Goal: Task Accomplishment & Management: Manage account settings

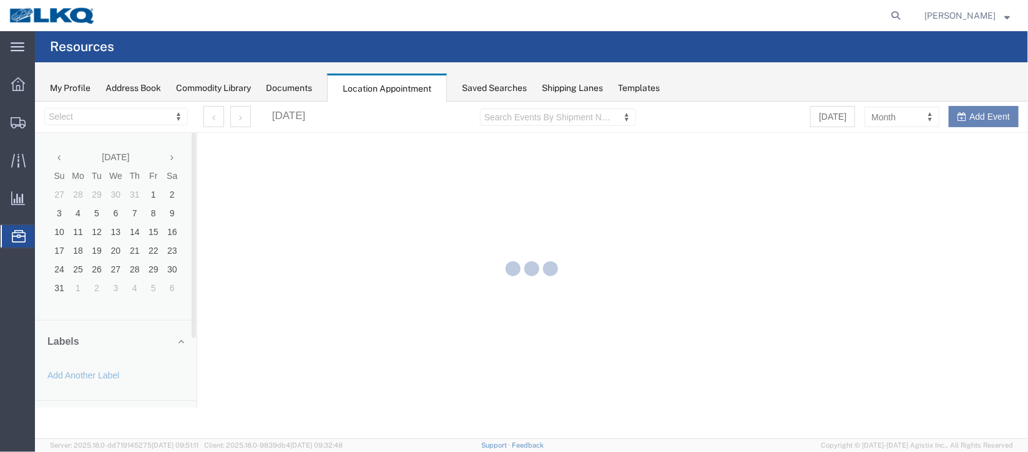
select select "27634"
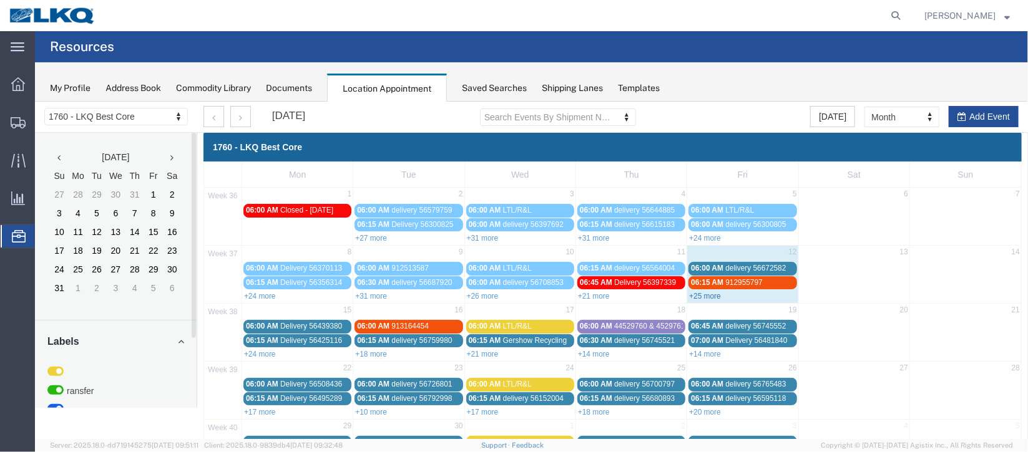
click at [706, 295] on link "+25 more" at bounding box center [704, 295] width 32 height 9
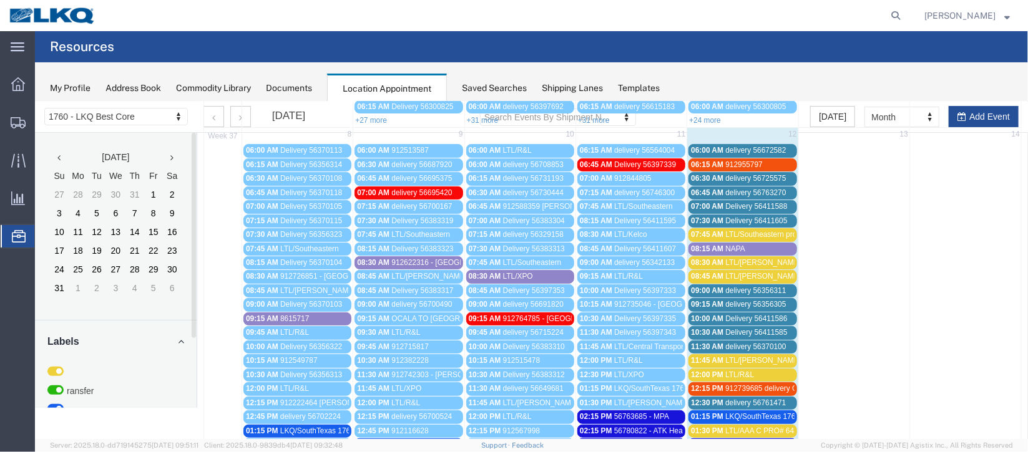
scroll to position [93, 0]
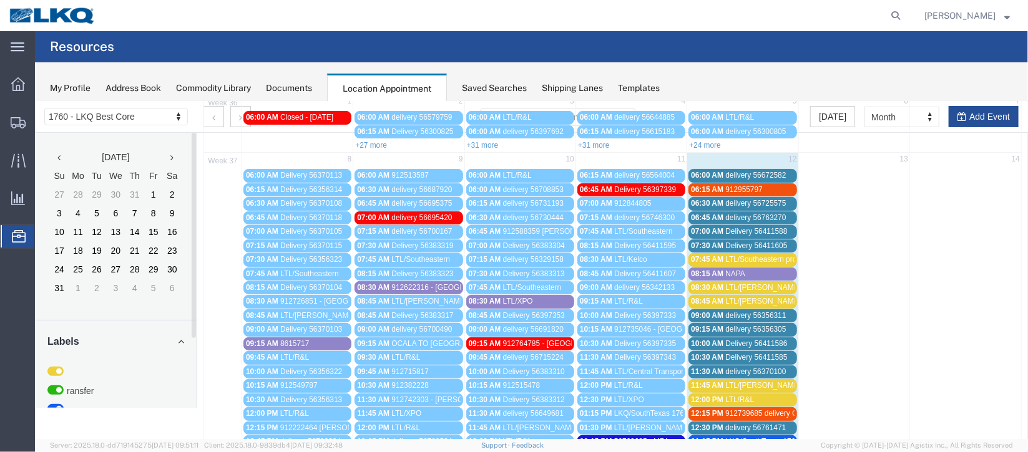
click at [767, 202] on span "delivery 56725575" at bounding box center [754, 202] width 61 height 9
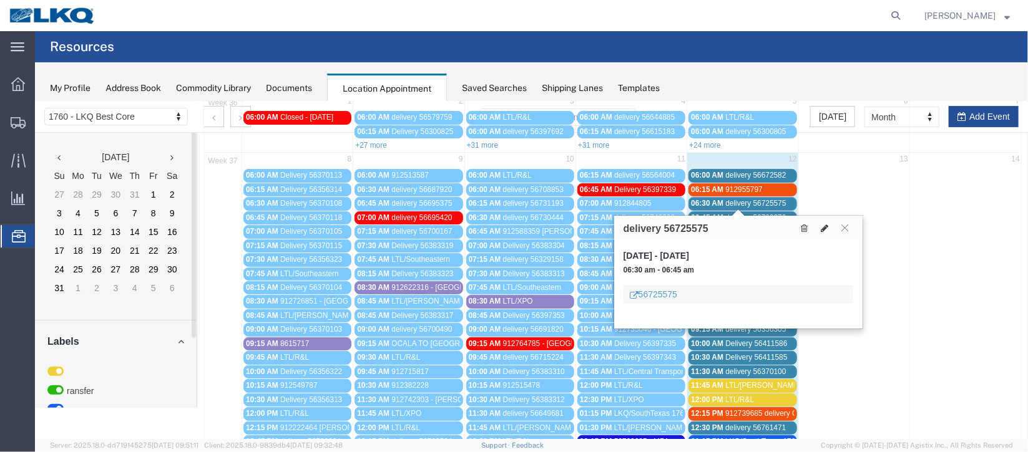
click at [821, 226] on icon at bounding box center [823, 227] width 7 height 9
select select "1"
select select
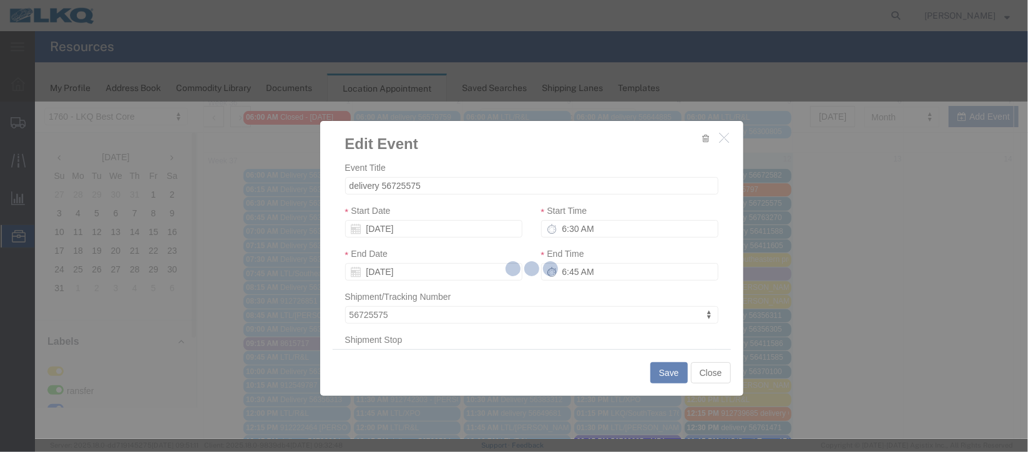
select select
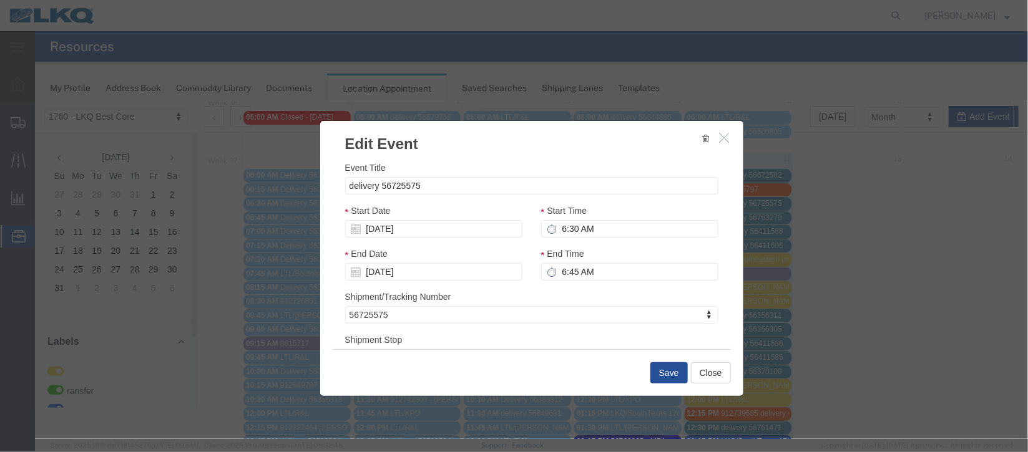
scroll to position [159, 0]
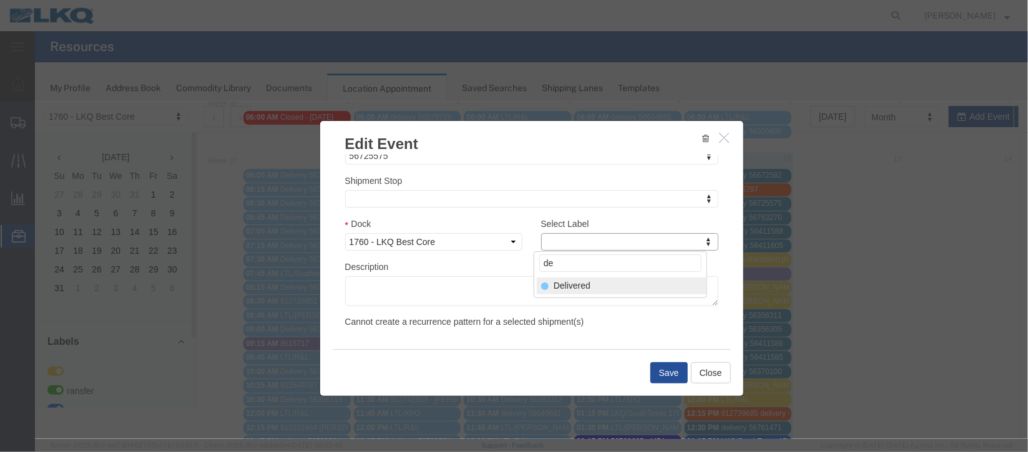
type input "de"
select select "40"
click at [661, 369] on button "Save" at bounding box center [668, 372] width 37 height 21
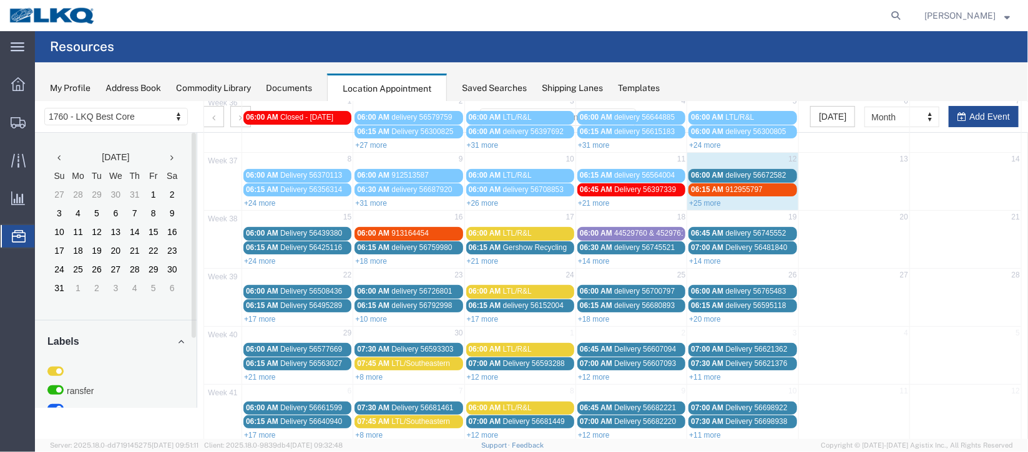
scroll to position [0, 0]
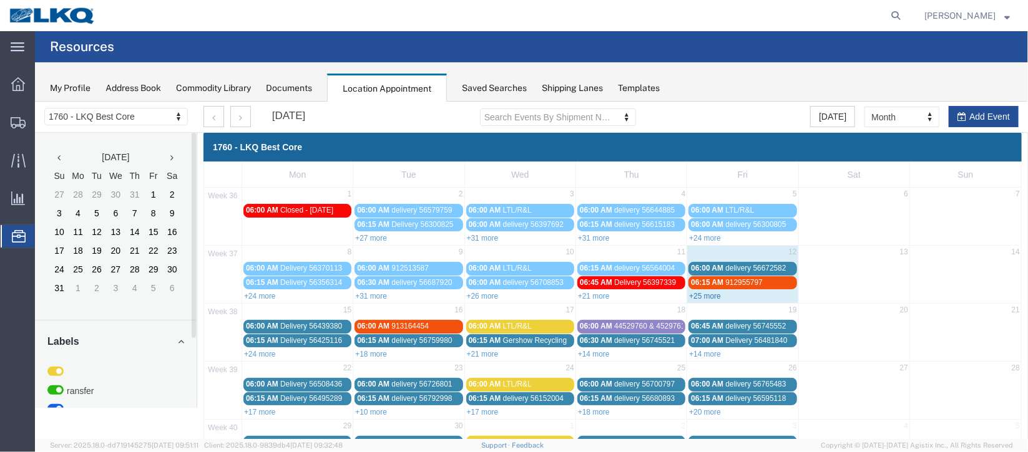
click at [711, 296] on link "+25 more" at bounding box center [704, 295] width 32 height 9
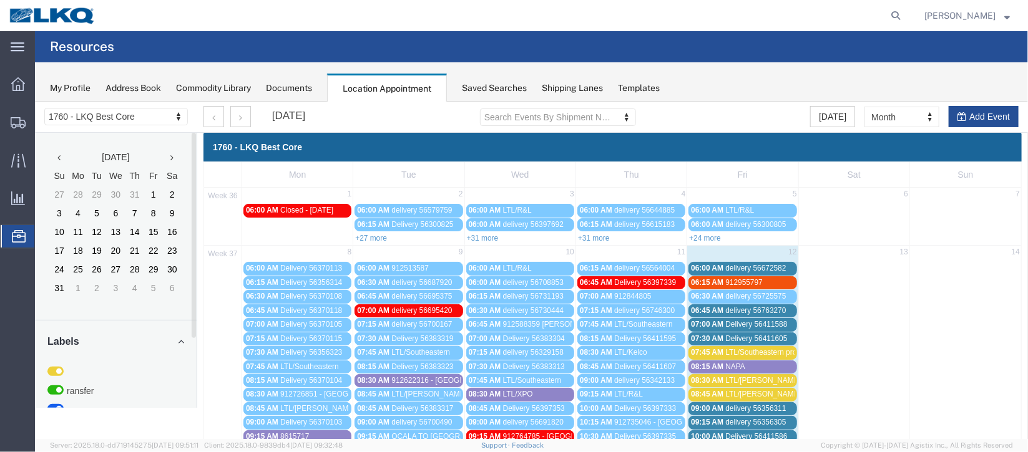
click at [753, 335] on span "Delivery 56411605" at bounding box center [755, 338] width 62 height 9
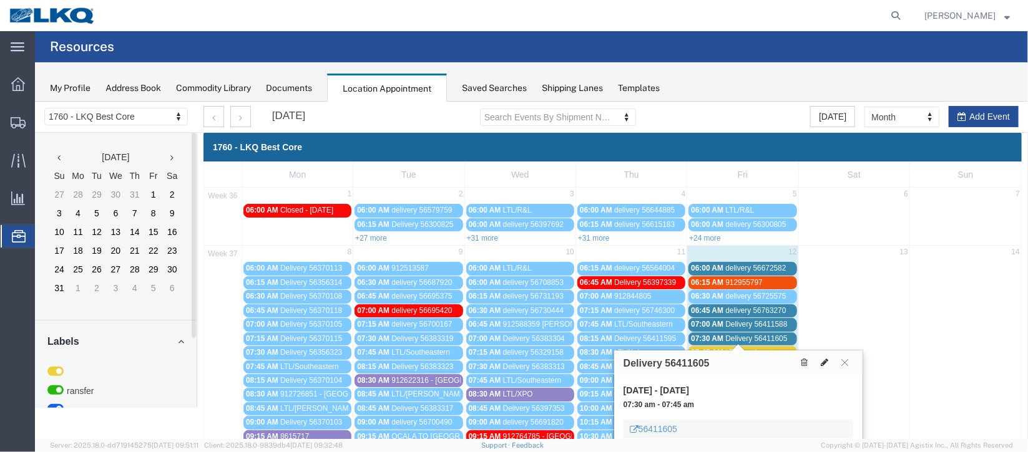
click at [824, 366] on icon at bounding box center [823, 362] width 7 height 9
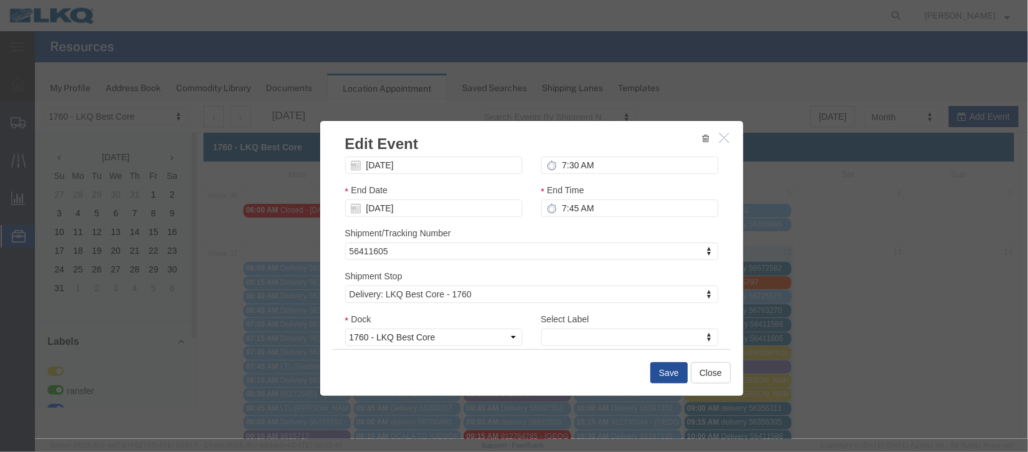
scroll to position [159, 0]
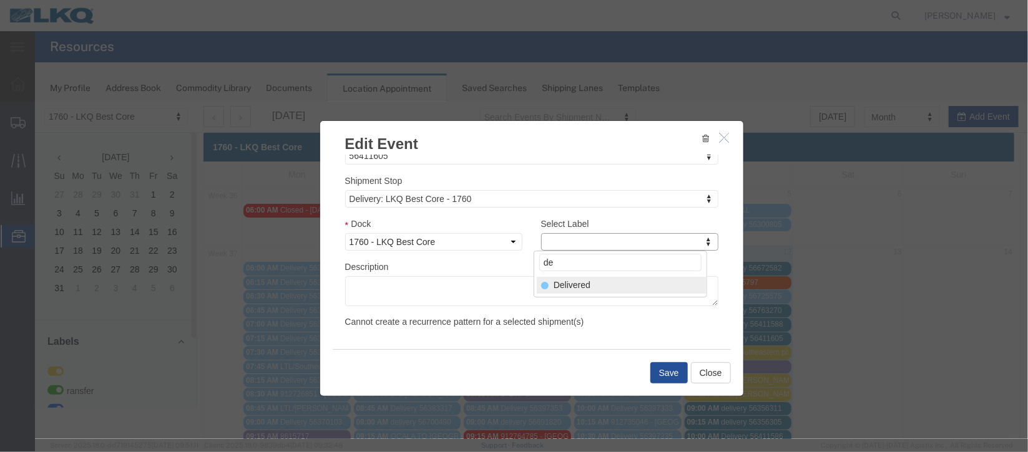
type input "de"
select select "40"
click at [658, 367] on button "Save" at bounding box center [668, 372] width 37 height 21
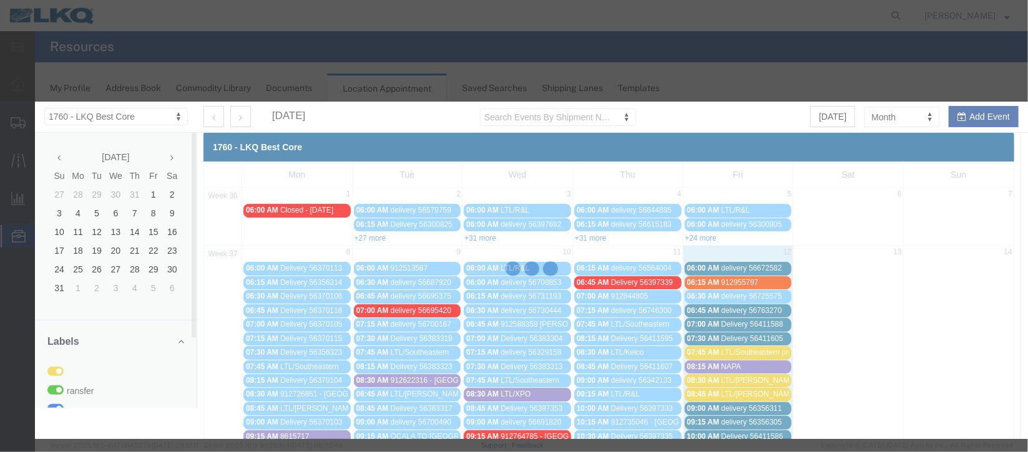
scroll to position [153, 0]
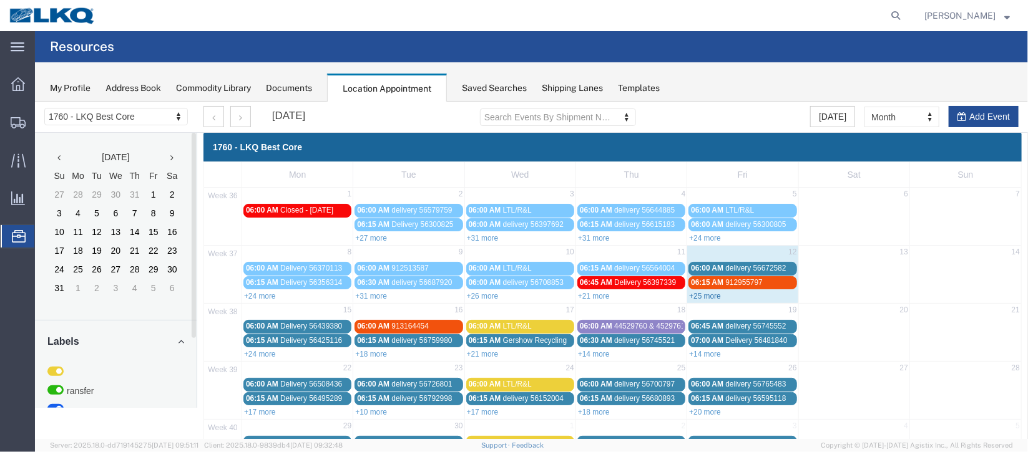
click at [699, 296] on link "+25 more" at bounding box center [704, 295] width 32 height 9
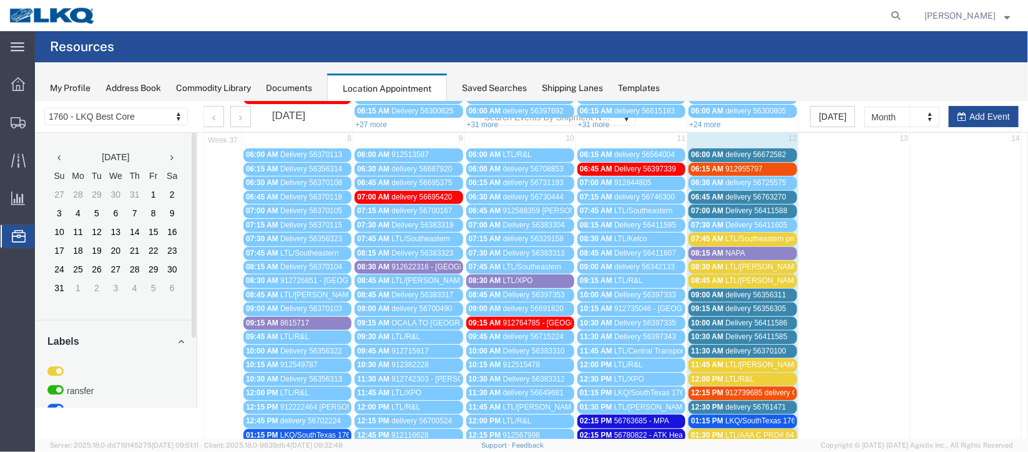
scroll to position [93, 0]
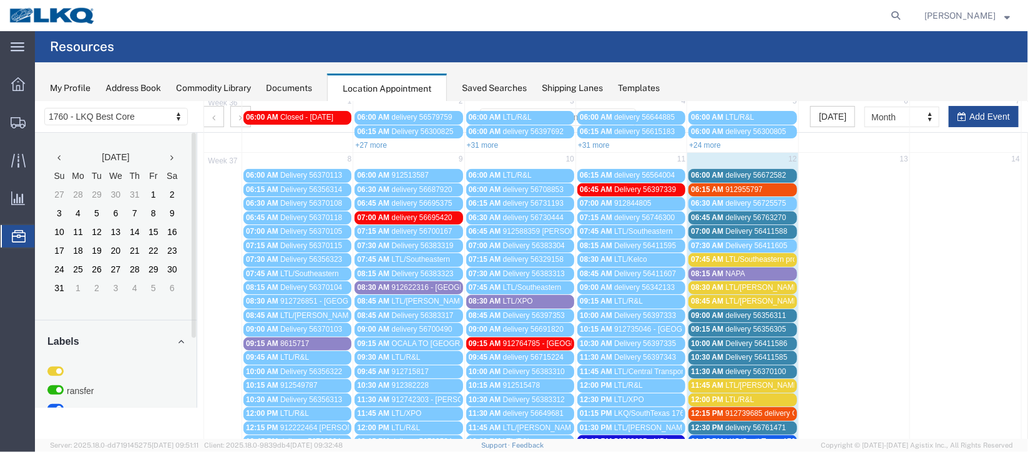
click at [735, 170] on span "delivery 56672582" at bounding box center [754, 174] width 61 height 9
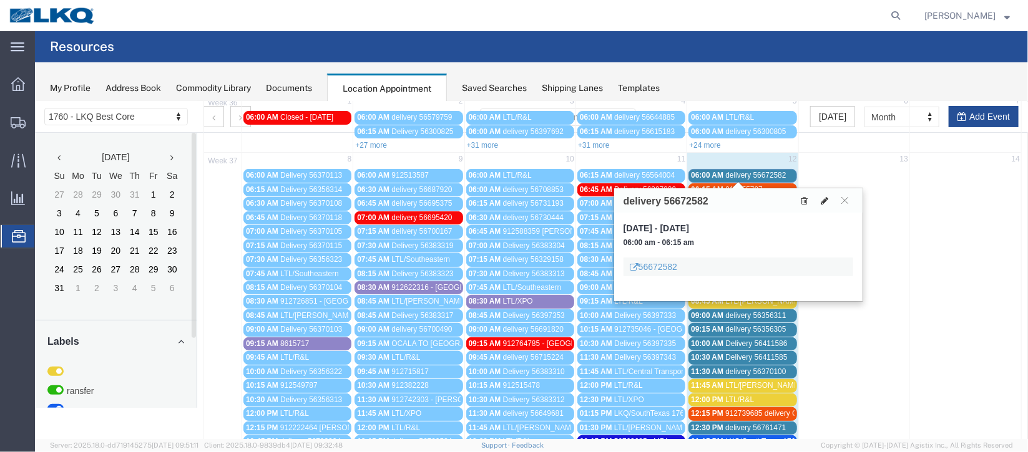
click at [825, 202] on icon at bounding box center [823, 200] width 7 height 9
select select "100"
select select "1"
select select
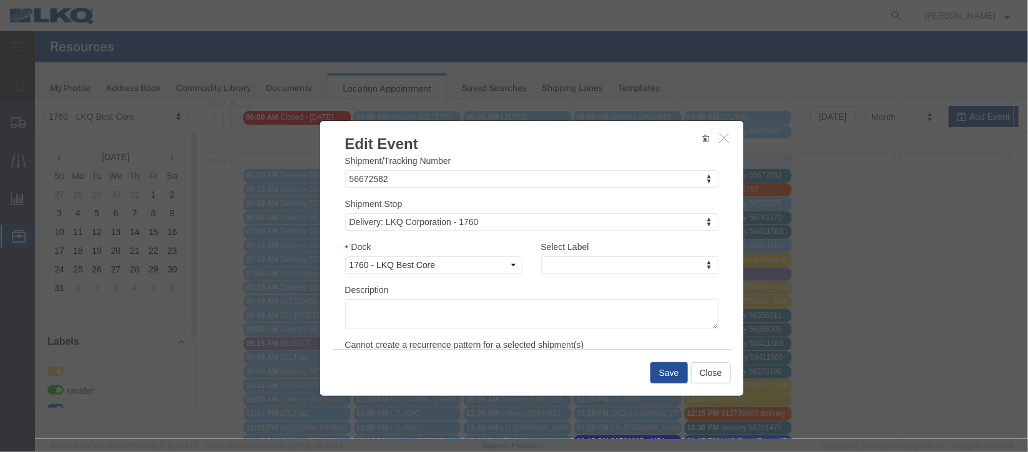
scroll to position [159, 0]
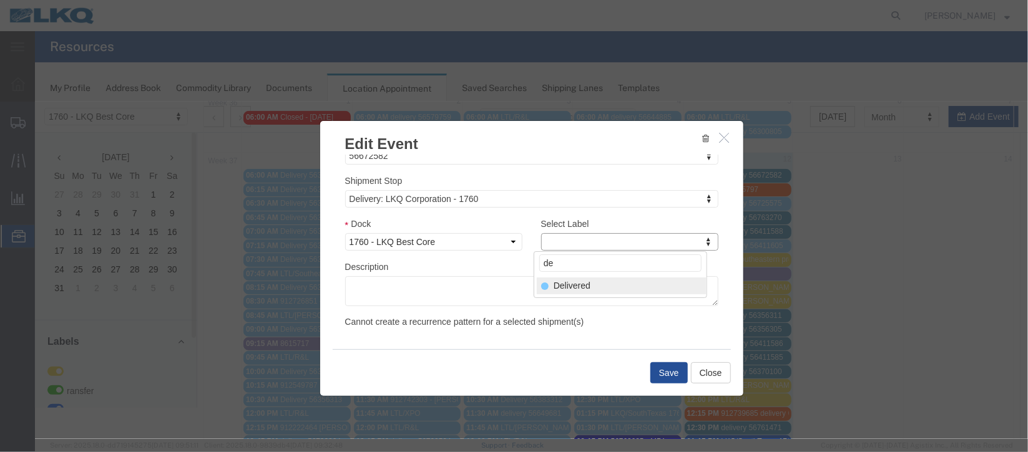
type input "de"
select select "40"
click at [666, 369] on button "Save" at bounding box center [668, 372] width 37 height 21
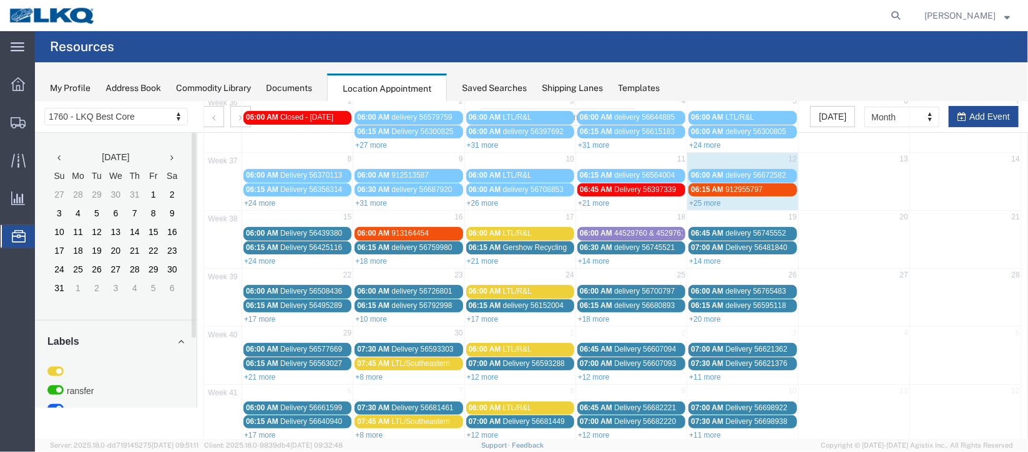
scroll to position [0, 0]
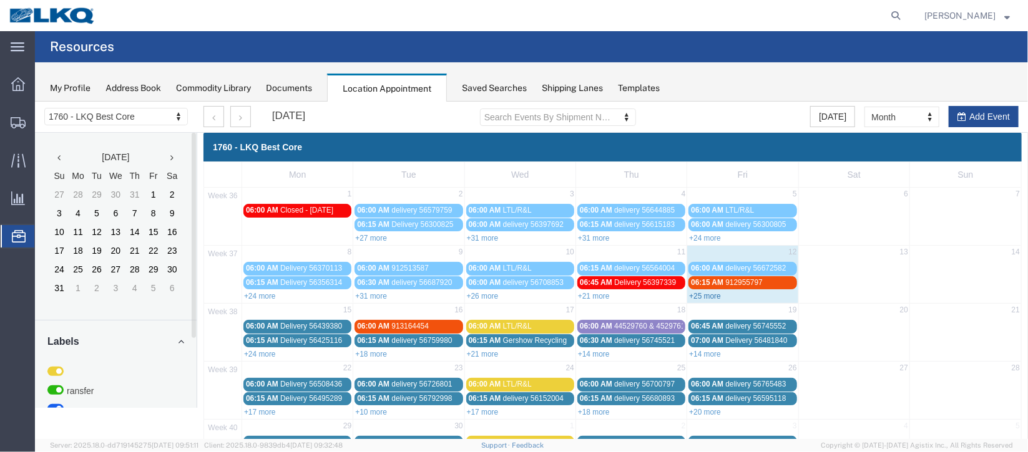
click at [711, 296] on link "+25 more" at bounding box center [704, 295] width 32 height 9
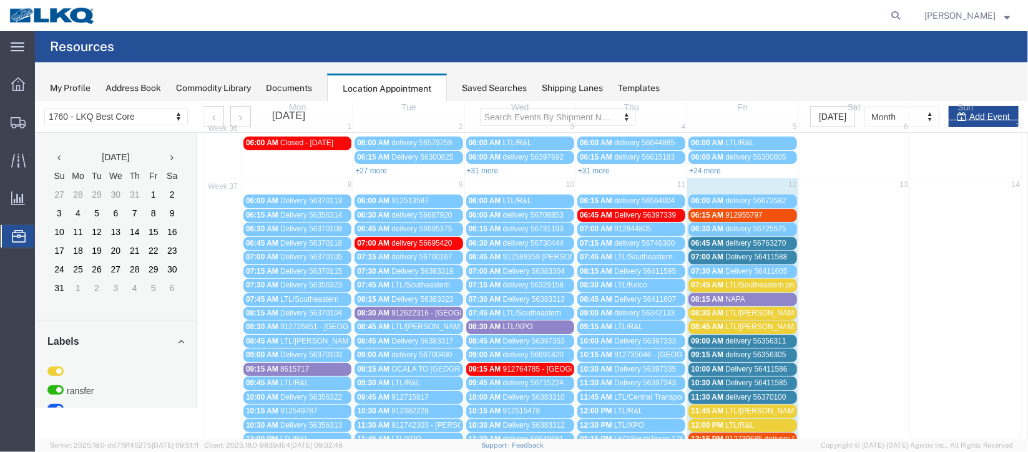
scroll to position [93, 0]
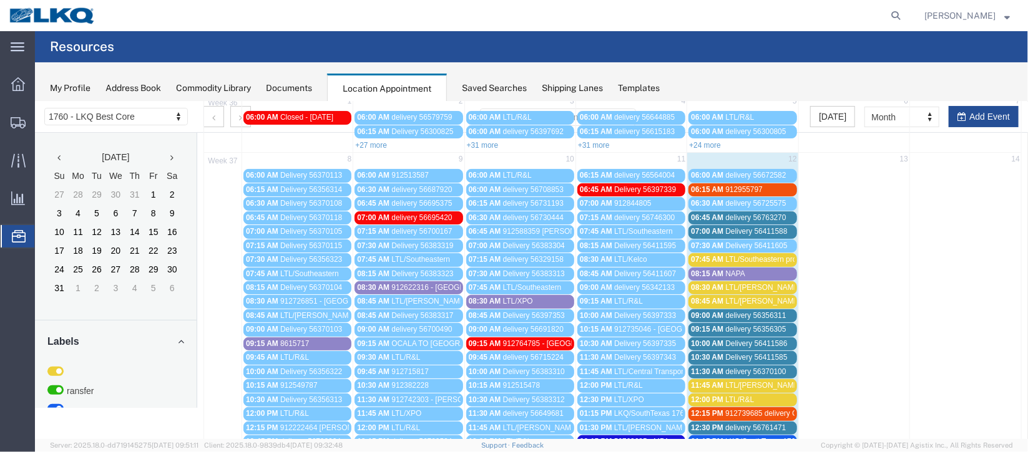
drag, startPoint x: 729, startPoint y: 217, endPoint x: 743, endPoint y: 217, distance: 13.7
click at [729, 215] on span "delivery 56763270" at bounding box center [754, 217] width 61 height 9
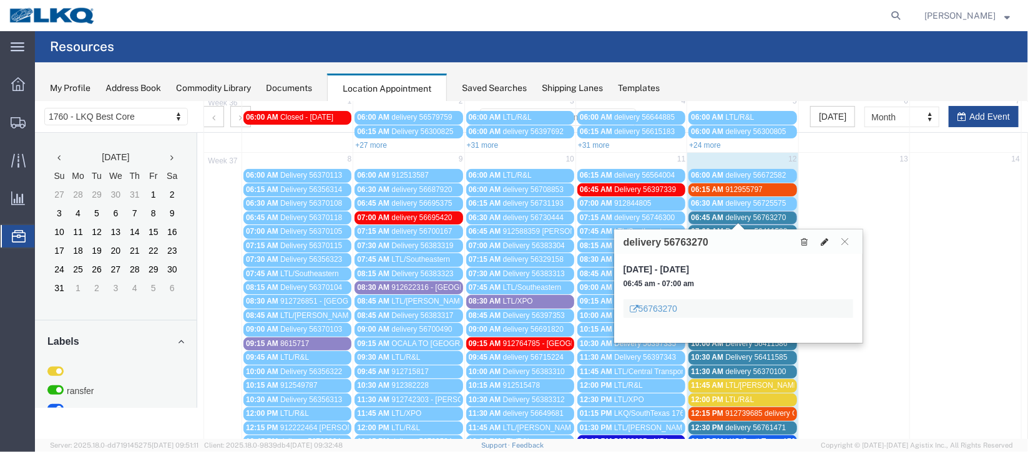
click at [823, 241] on icon at bounding box center [823, 241] width 7 height 9
select select "100"
select select "1"
select select
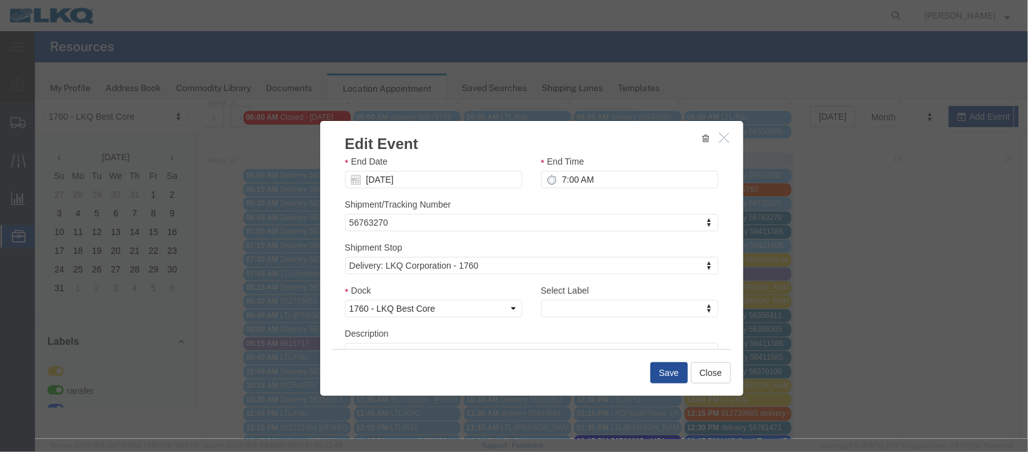
scroll to position [159, 0]
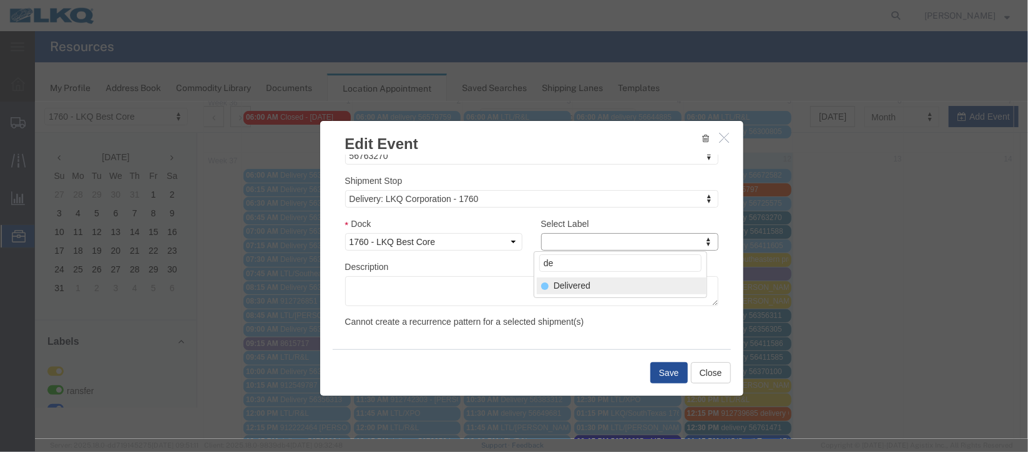
type input "de"
select select "40"
click at [665, 371] on button "Save" at bounding box center [668, 372] width 37 height 21
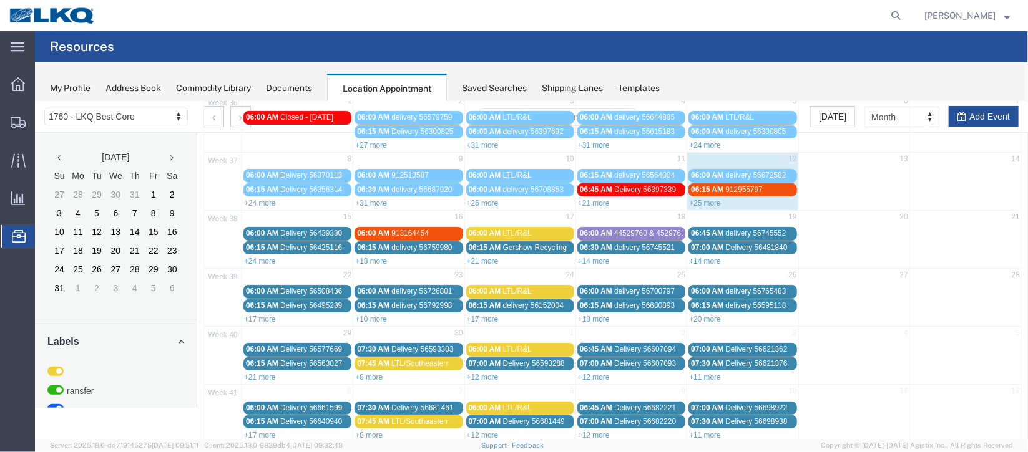
scroll to position [0, 0]
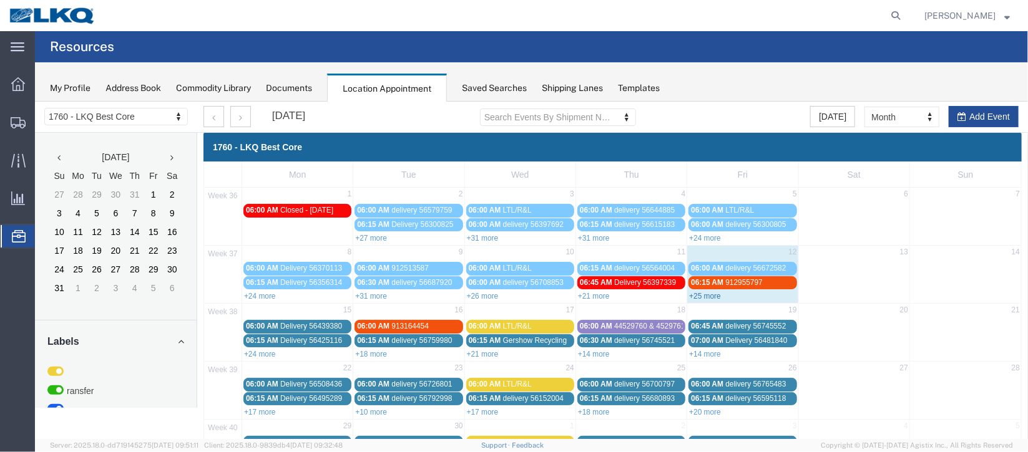
click at [697, 293] on link "+25 more" at bounding box center [704, 295] width 32 height 9
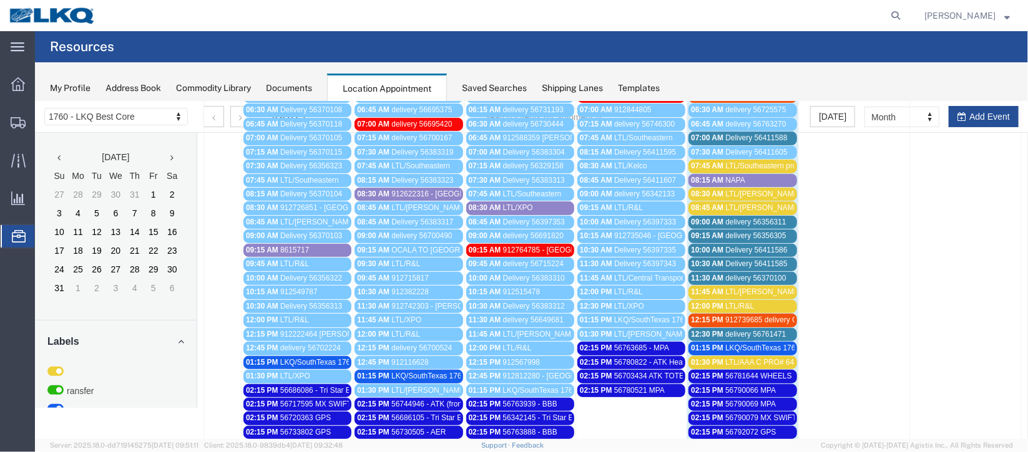
scroll to position [93, 0]
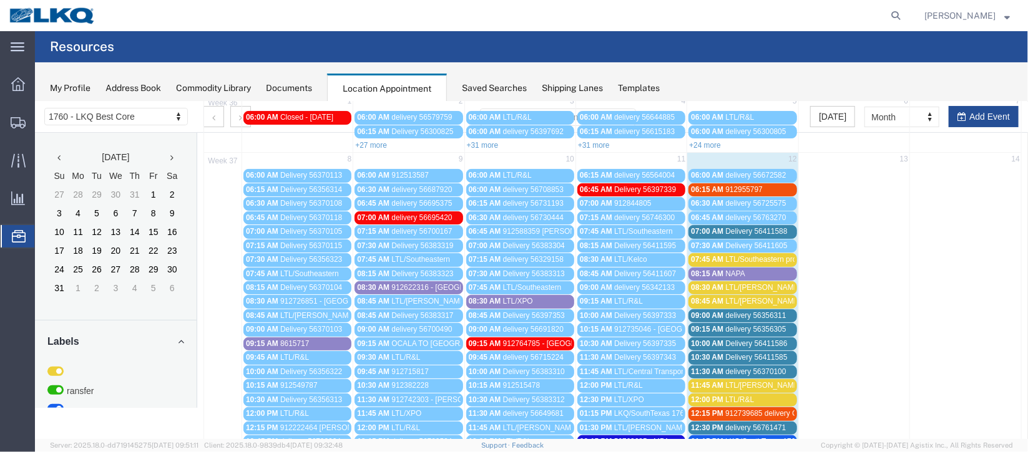
click at [707, 229] on span "07:00 AM" at bounding box center [706, 231] width 32 height 9
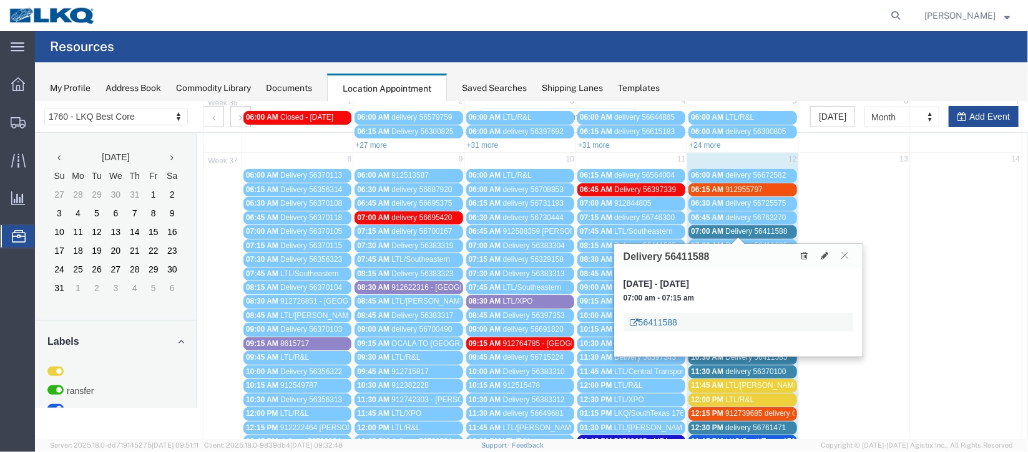
click at [669, 326] on link "56411588" at bounding box center [652, 322] width 47 height 12
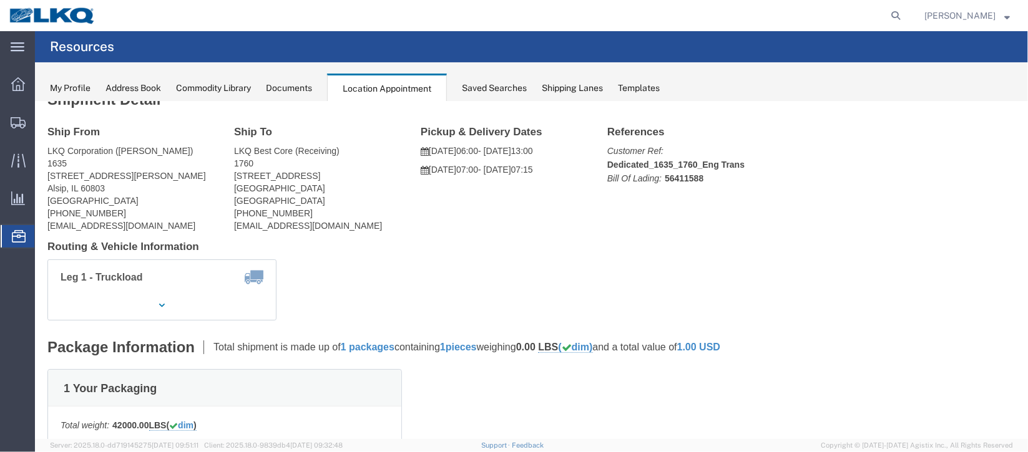
scroll to position [0, 0]
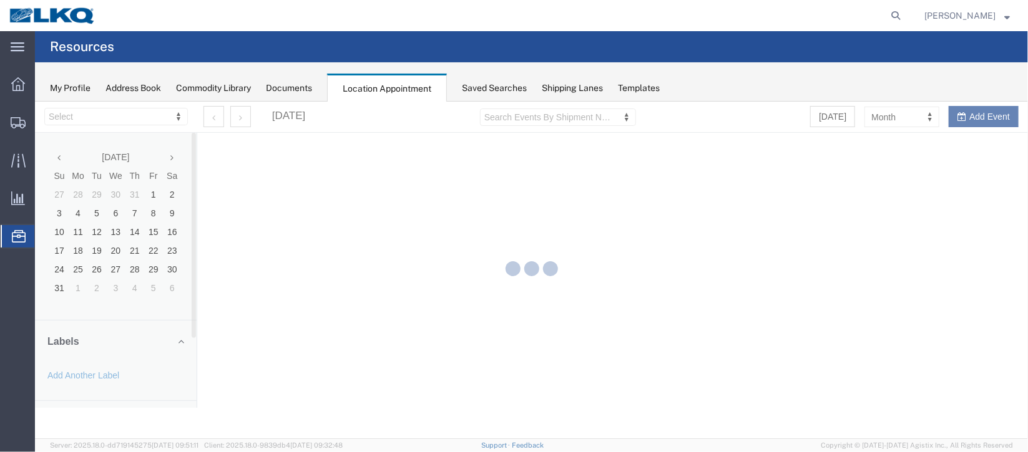
select select "27634"
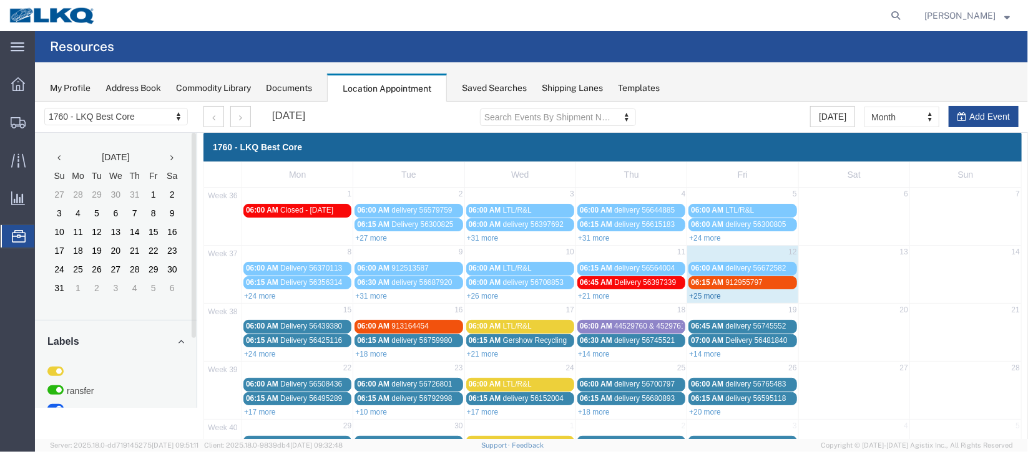
click at [701, 298] on link "+25 more" at bounding box center [704, 295] width 32 height 9
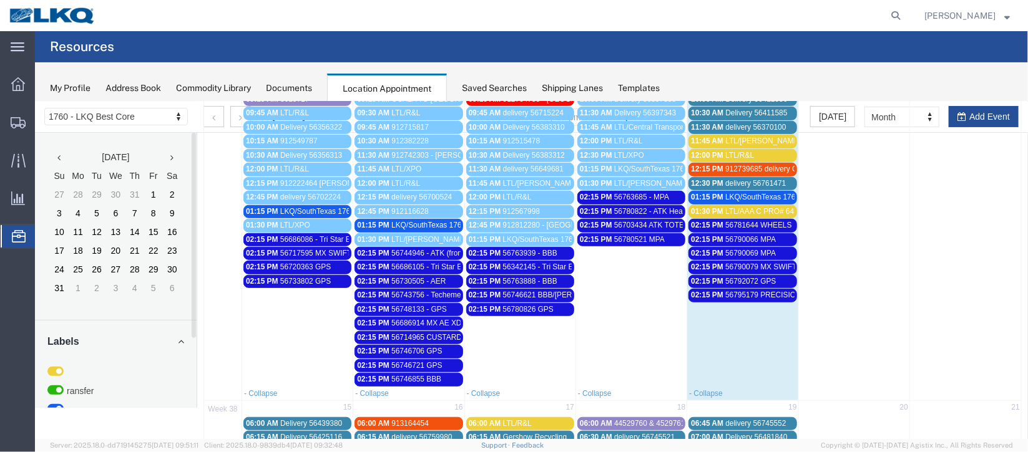
scroll to position [374, 0]
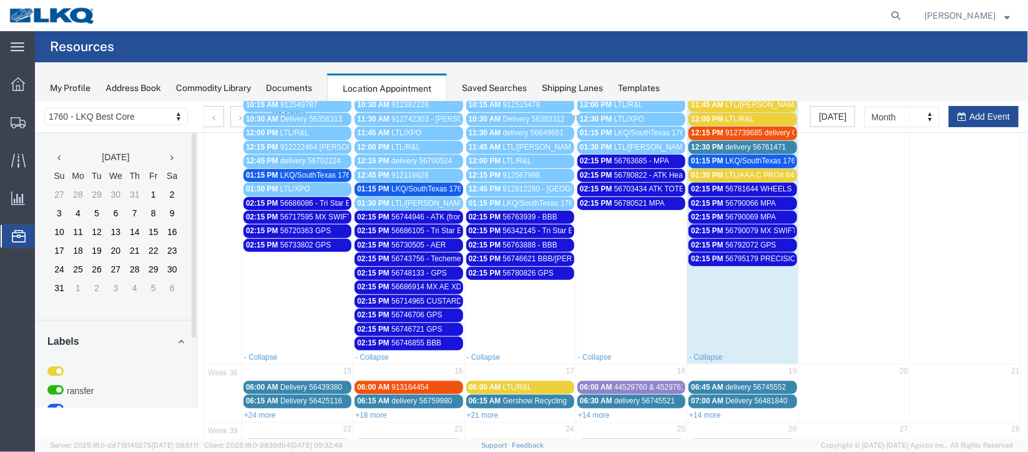
click at [434, 184] on span "LKQ/SouthTexas 1762" at bounding box center [428, 188] width 74 height 9
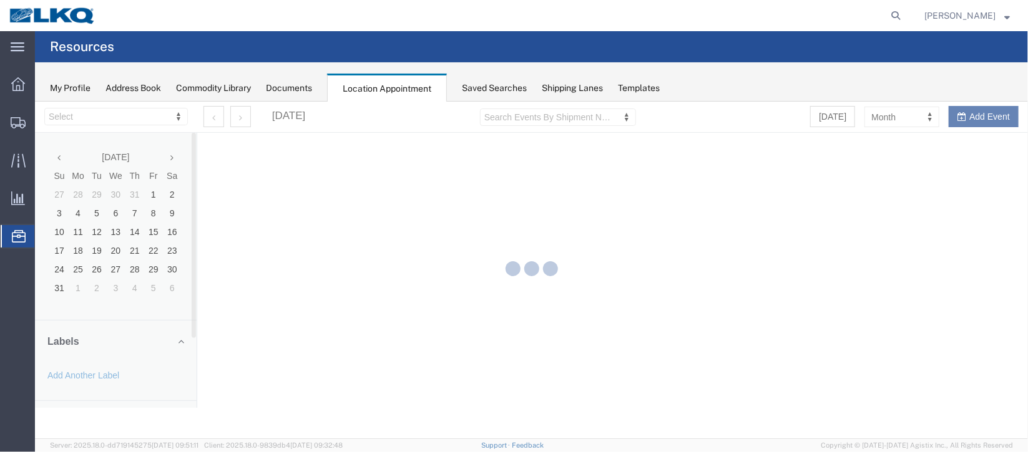
select select "27634"
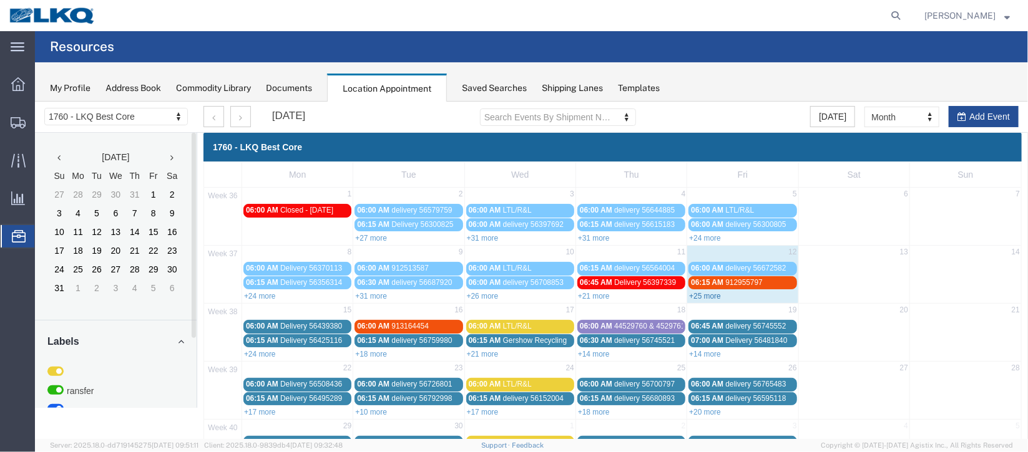
click at [696, 292] on link "+25 more" at bounding box center [704, 295] width 32 height 9
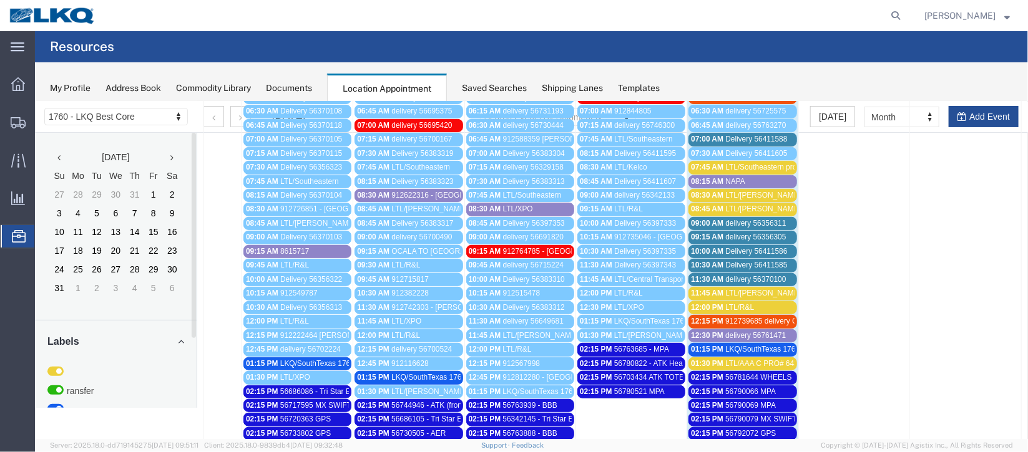
scroll to position [187, 0]
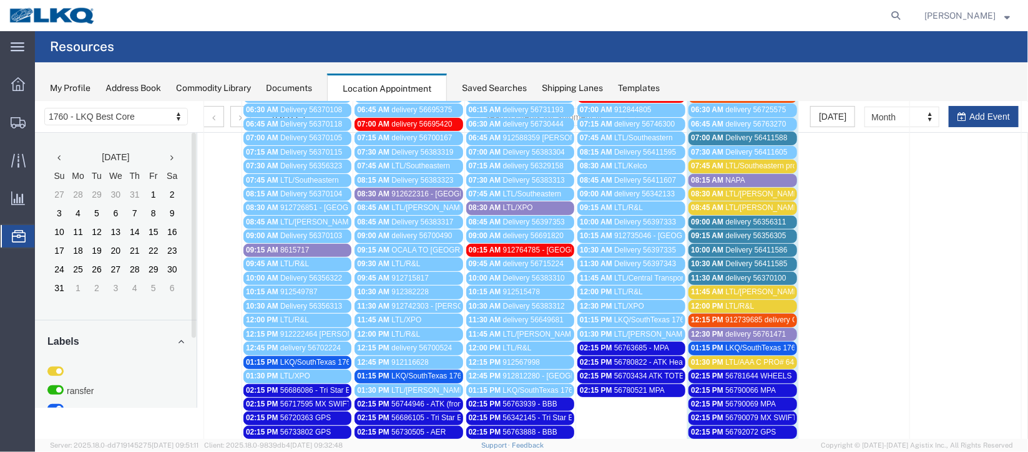
click at [734, 330] on span "delivery 56761471" at bounding box center [754, 333] width 61 height 9
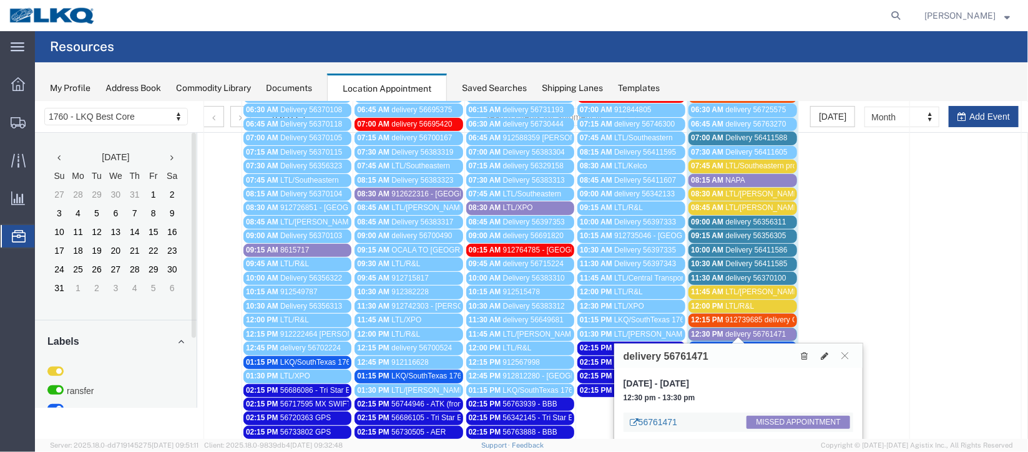
click at [651, 422] on link "56761471" at bounding box center [652, 422] width 47 height 12
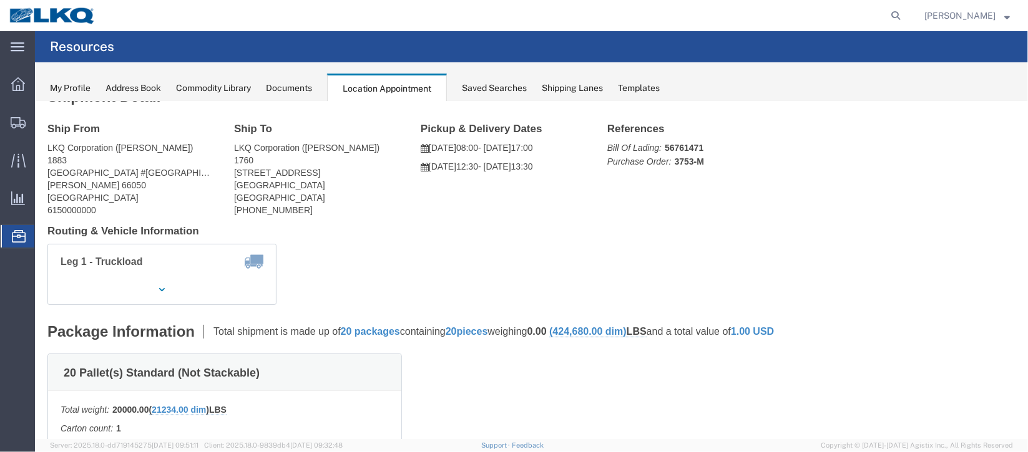
scroll to position [0, 0]
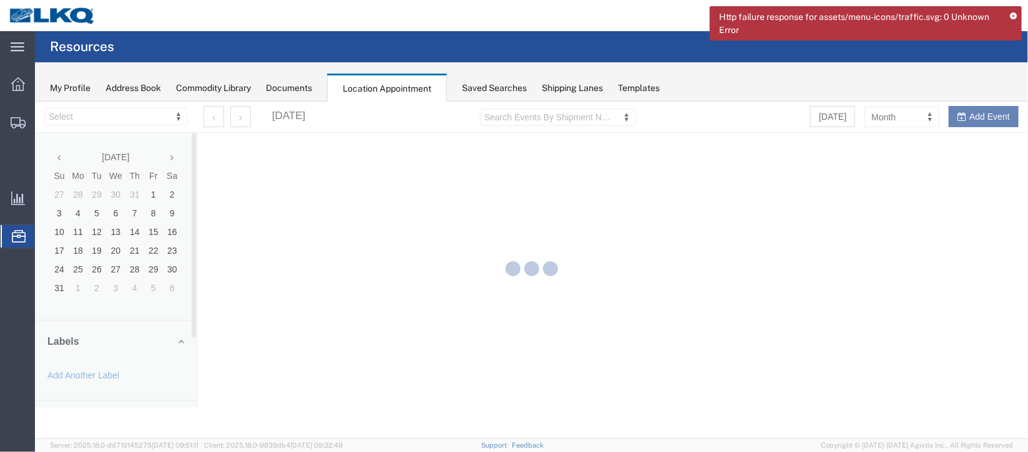
select select "27634"
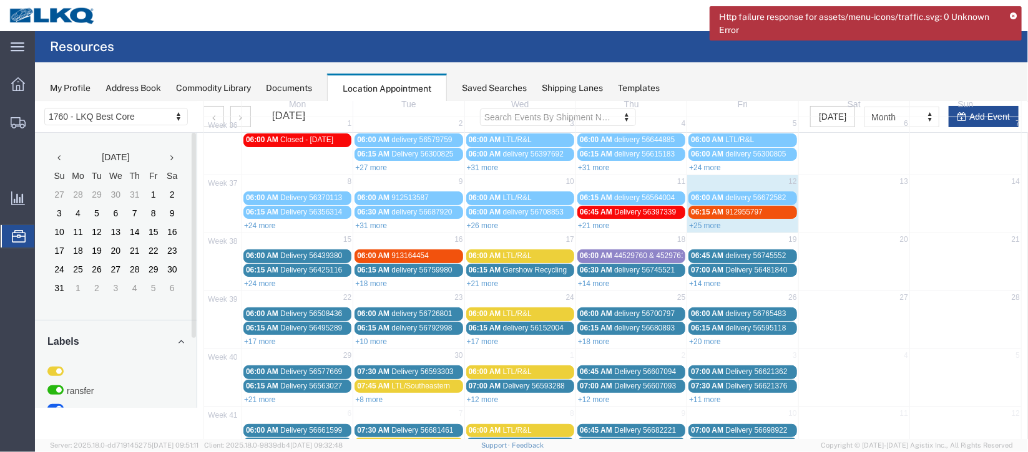
scroll to position [93, 0]
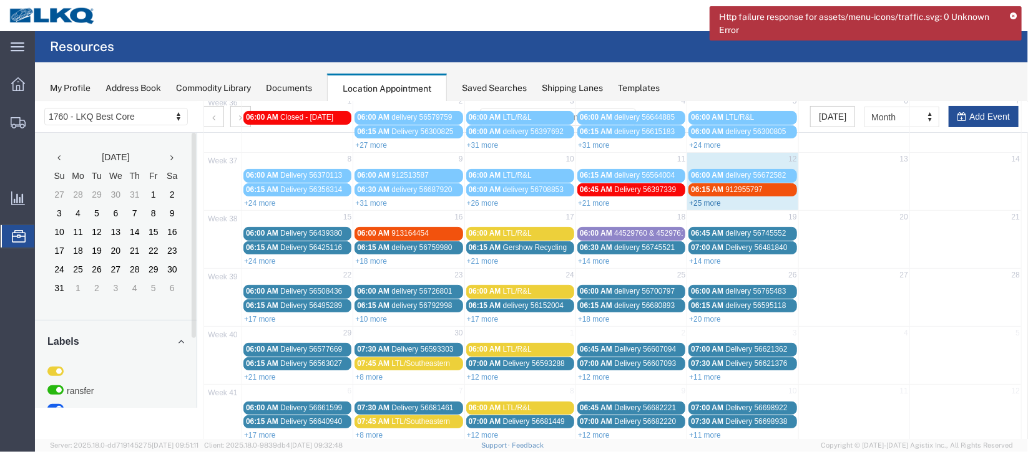
click at [696, 198] on link "+25 more" at bounding box center [704, 202] width 32 height 9
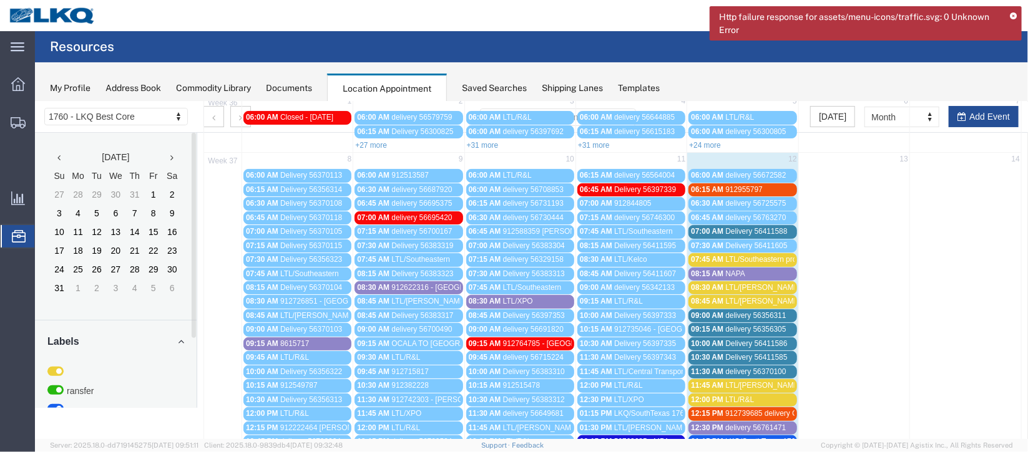
click at [751, 227] on span "Delivery 56411588" at bounding box center [755, 231] width 62 height 9
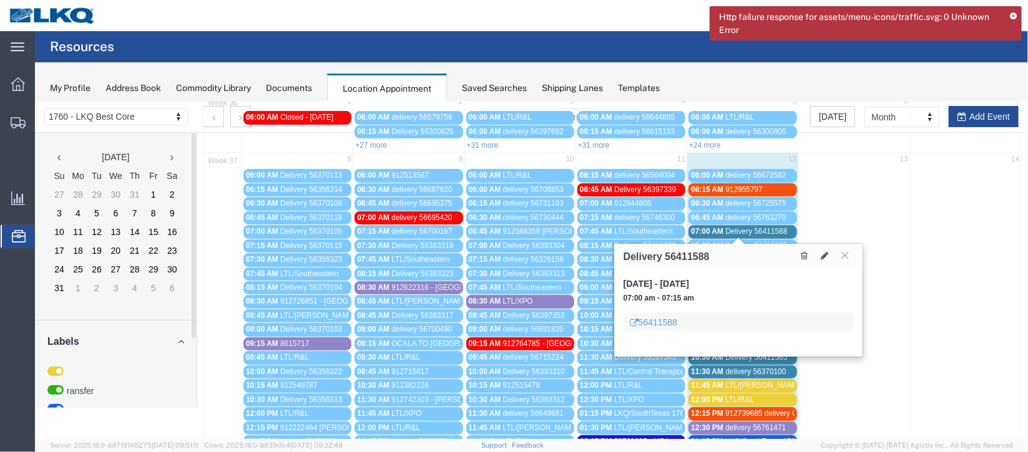
click at [1010, 13] on icon at bounding box center [1013, 16] width 7 height 7
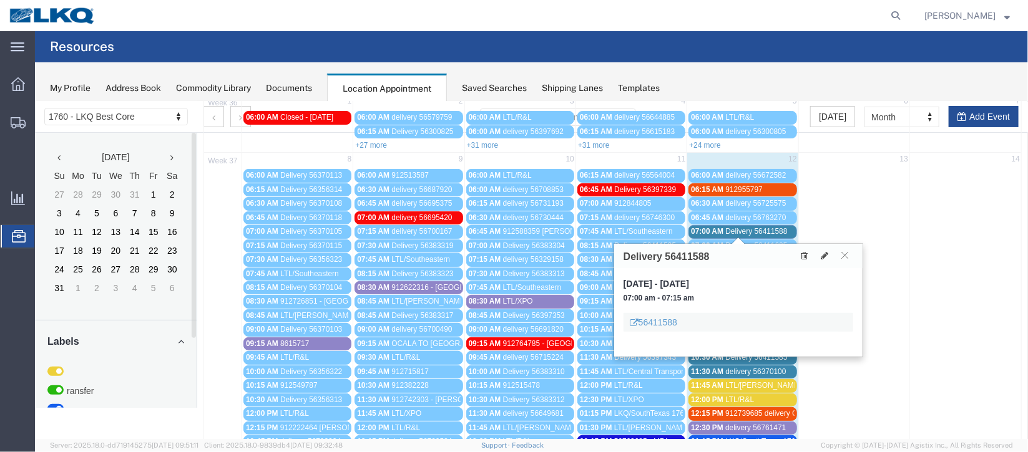
scroll to position [187, 0]
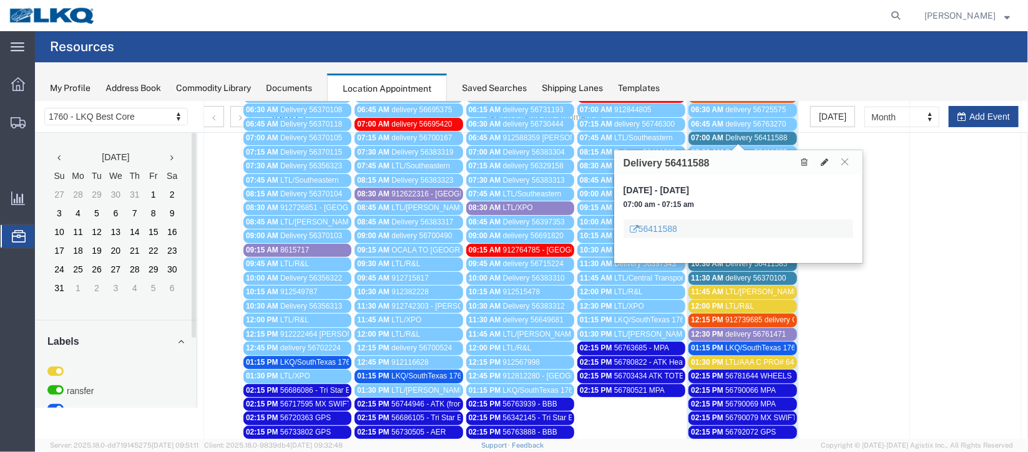
click at [846, 162] on icon at bounding box center [843, 160] width 7 height 7
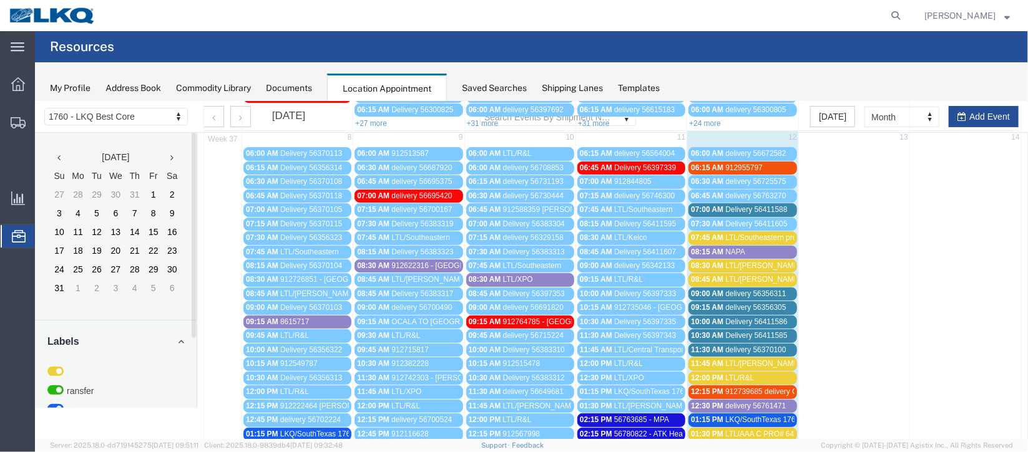
scroll to position [93, 0]
